Goal: Information Seeking & Learning: Learn about a topic

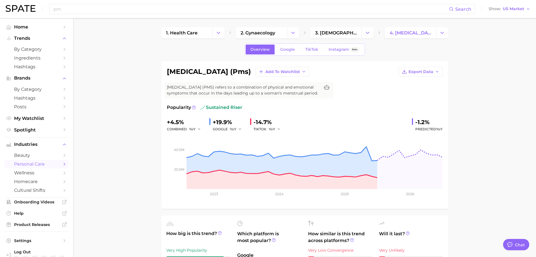
scroll to position [276, 0]
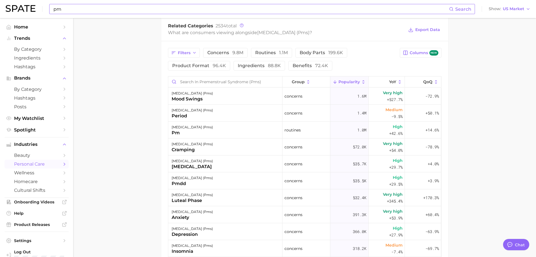
click at [68, 9] on input "pm" at bounding box center [251, 9] width 397 height 10
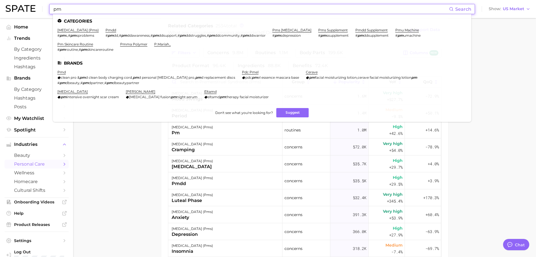
click at [68, 9] on input "pm" at bounding box center [251, 9] width 397 height 10
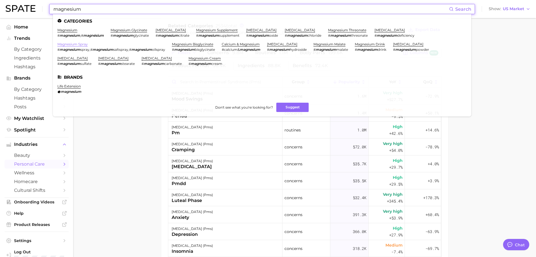
type input "magnesium"
click at [72, 43] on link "magnesium spray" at bounding box center [72, 44] width 30 height 4
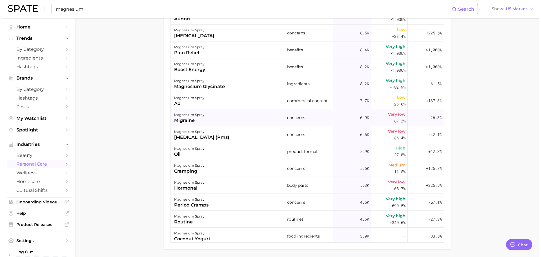
scroll to position [338, 0]
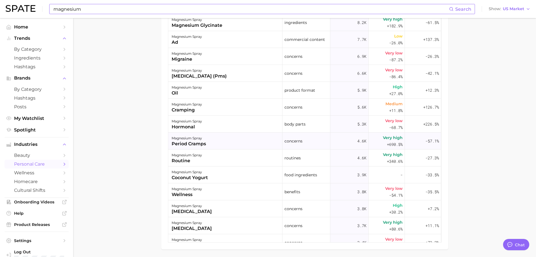
click at [204, 144] on div "period cramps" at bounding box center [189, 143] width 34 height 7
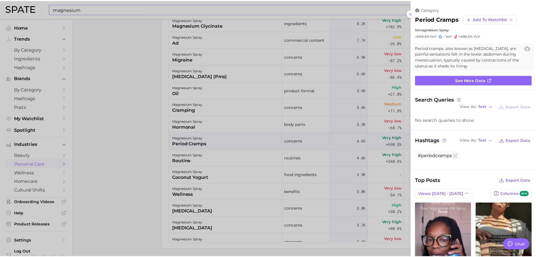
scroll to position [0, 0]
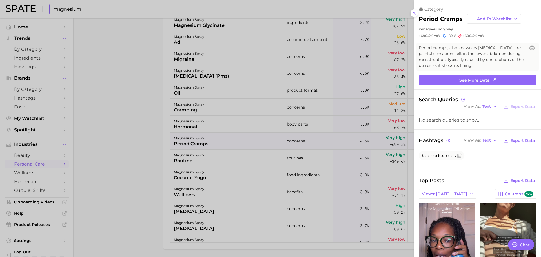
click at [116, 142] on div at bounding box center [270, 128] width 541 height 257
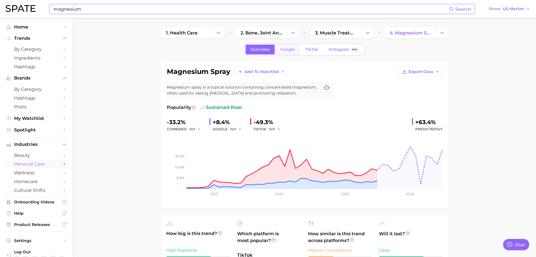
click at [291, 51] on span "Google" at bounding box center [287, 49] width 15 height 5
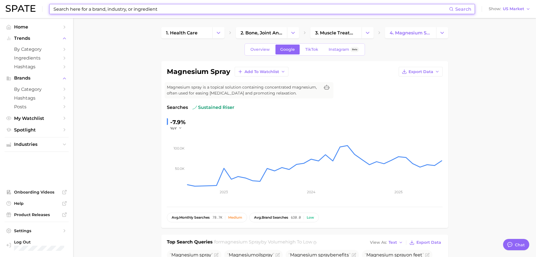
type input "magnesium"
